Goal: Task Accomplishment & Management: Use online tool/utility

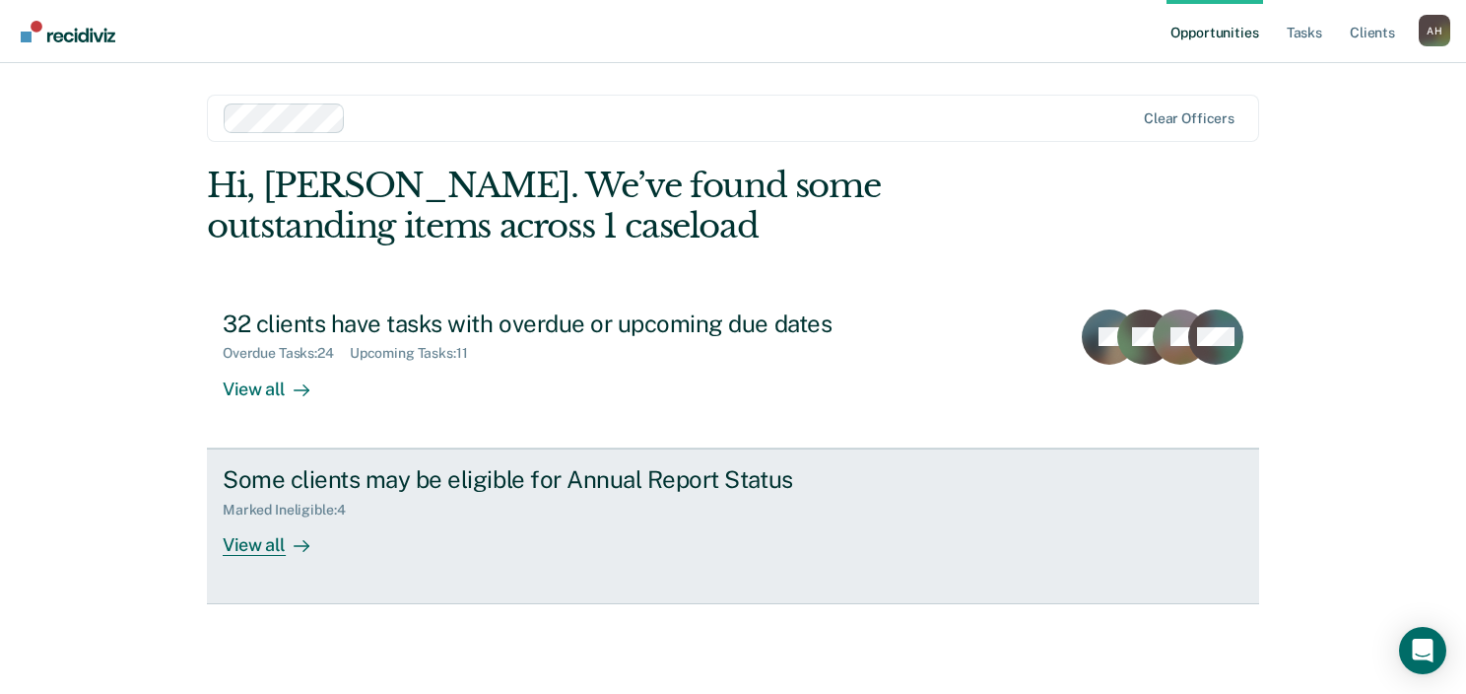
click at [407, 483] on div "Some clients may be eligible for Annual Report Status" at bounding box center [569, 479] width 692 height 29
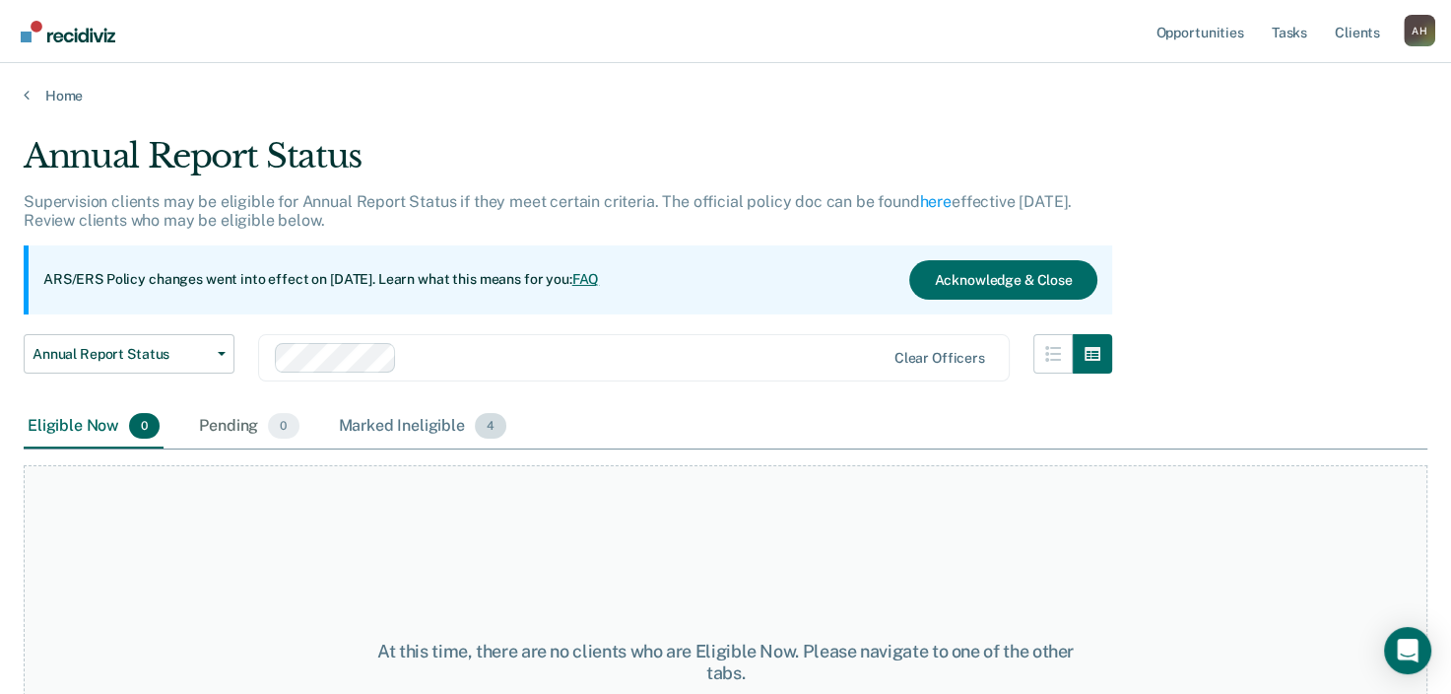
click at [486, 425] on span "4" at bounding box center [491, 426] width 32 height 26
